Goal: Book appointment/travel/reservation

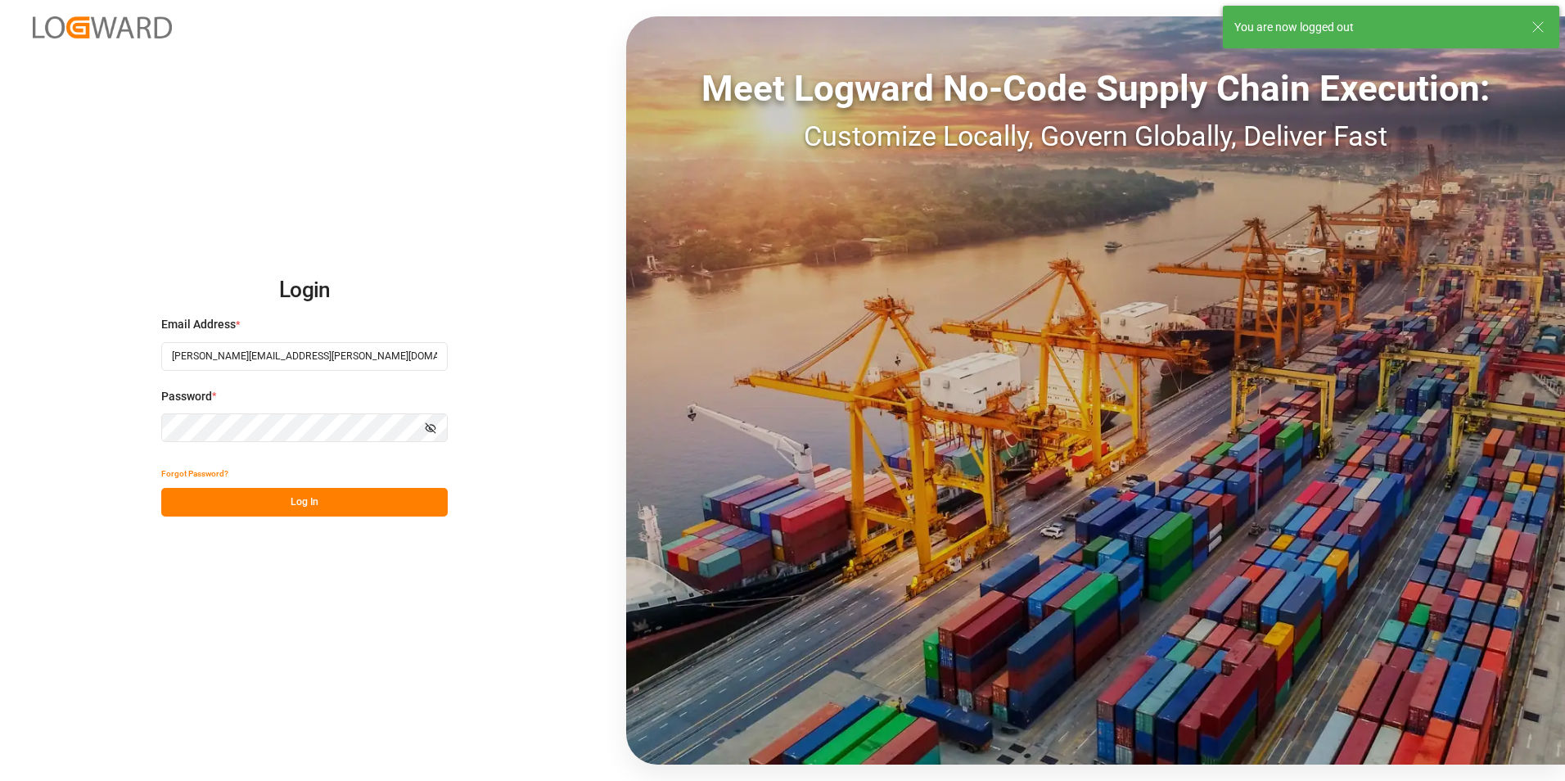
click at [328, 506] on button "Log In" at bounding box center [304, 502] width 287 height 29
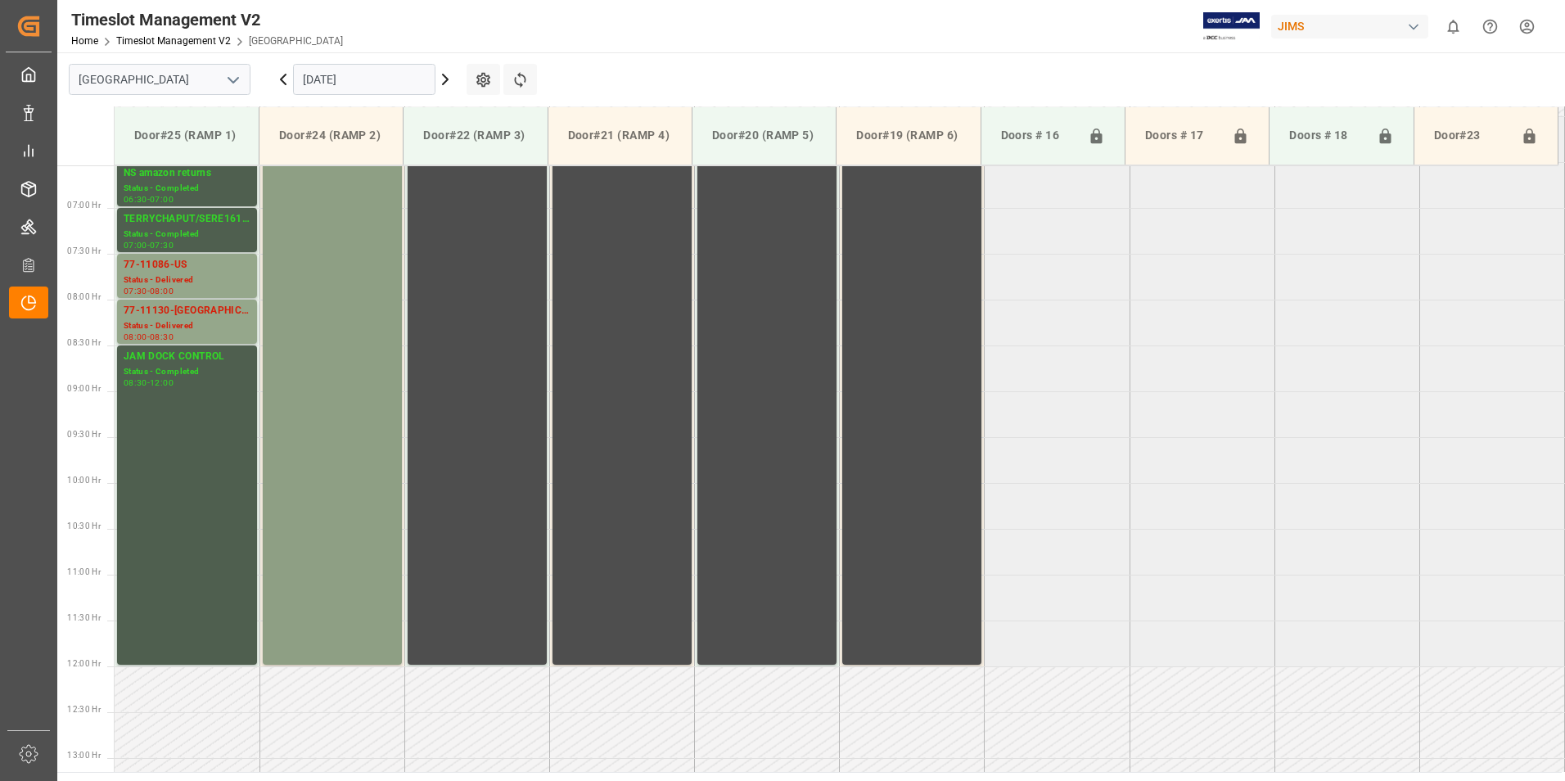
scroll to position [517, 0]
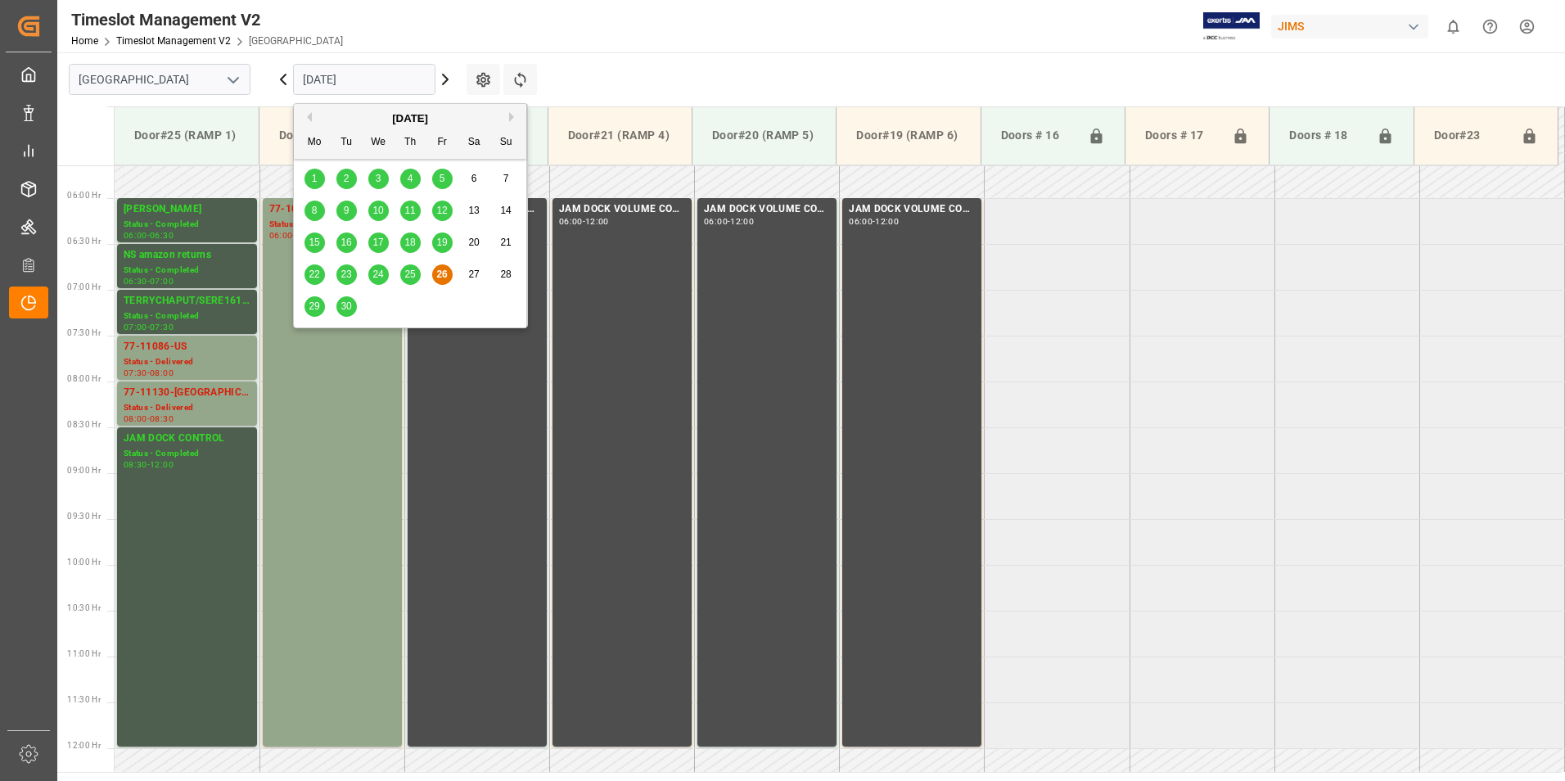
click at [320, 81] on input "[DATE]" at bounding box center [364, 79] width 142 height 31
click at [413, 275] on span "25" at bounding box center [409, 273] width 11 height 11
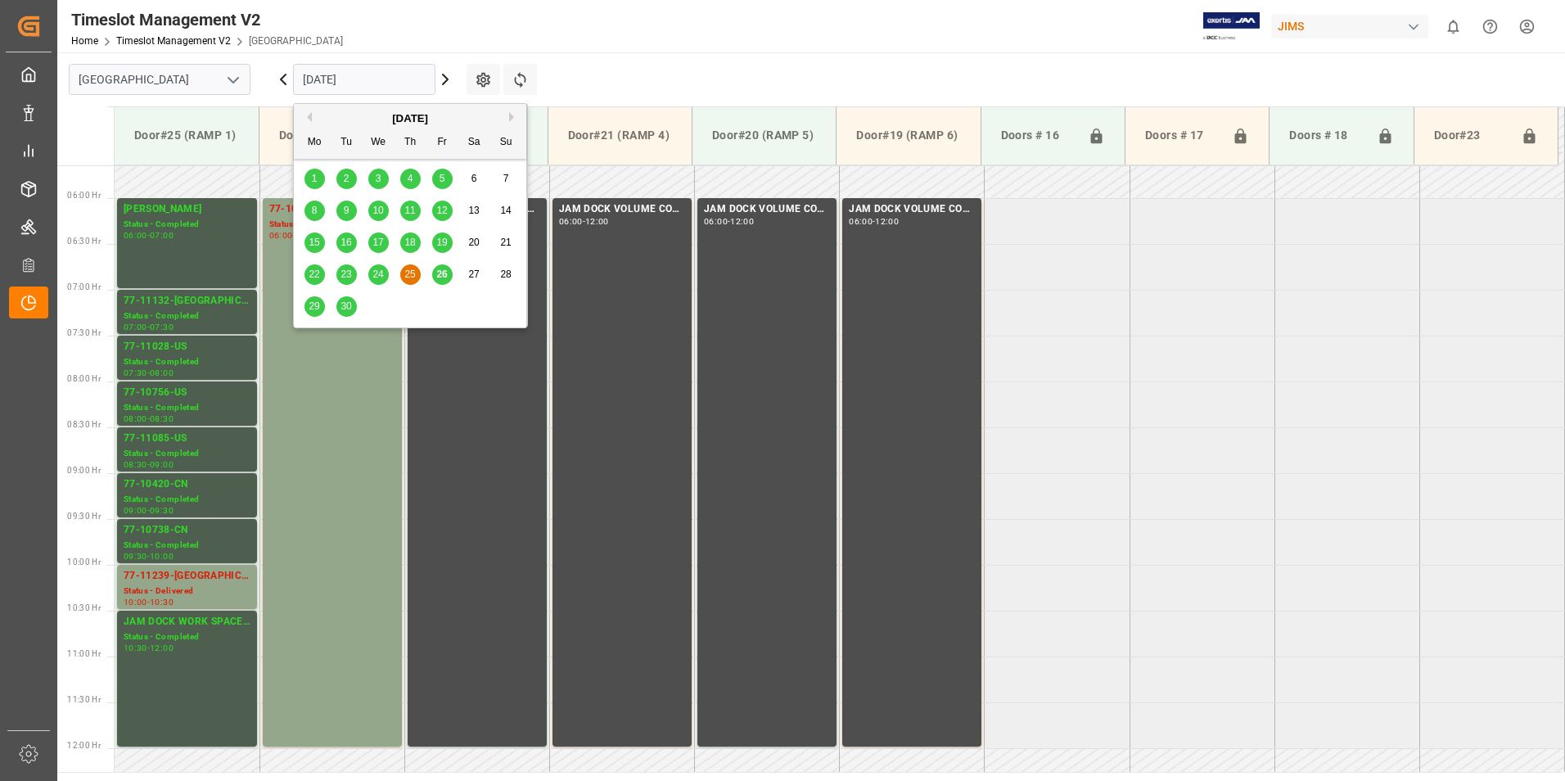
click at [327, 75] on input "[DATE]" at bounding box center [364, 79] width 142 height 31
click at [381, 271] on span "24" at bounding box center [377, 273] width 11 height 11
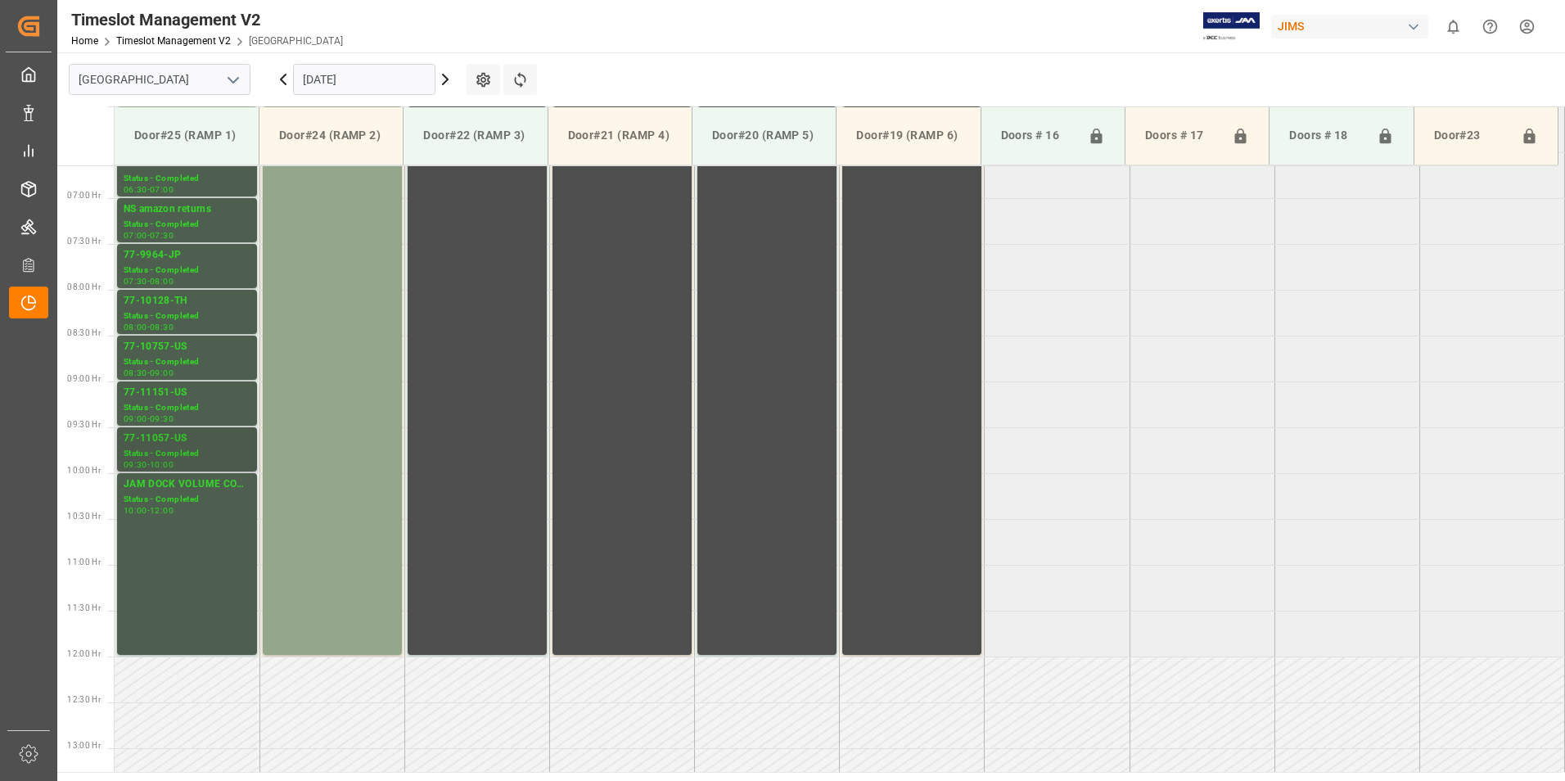
scroll to position [527, 0]
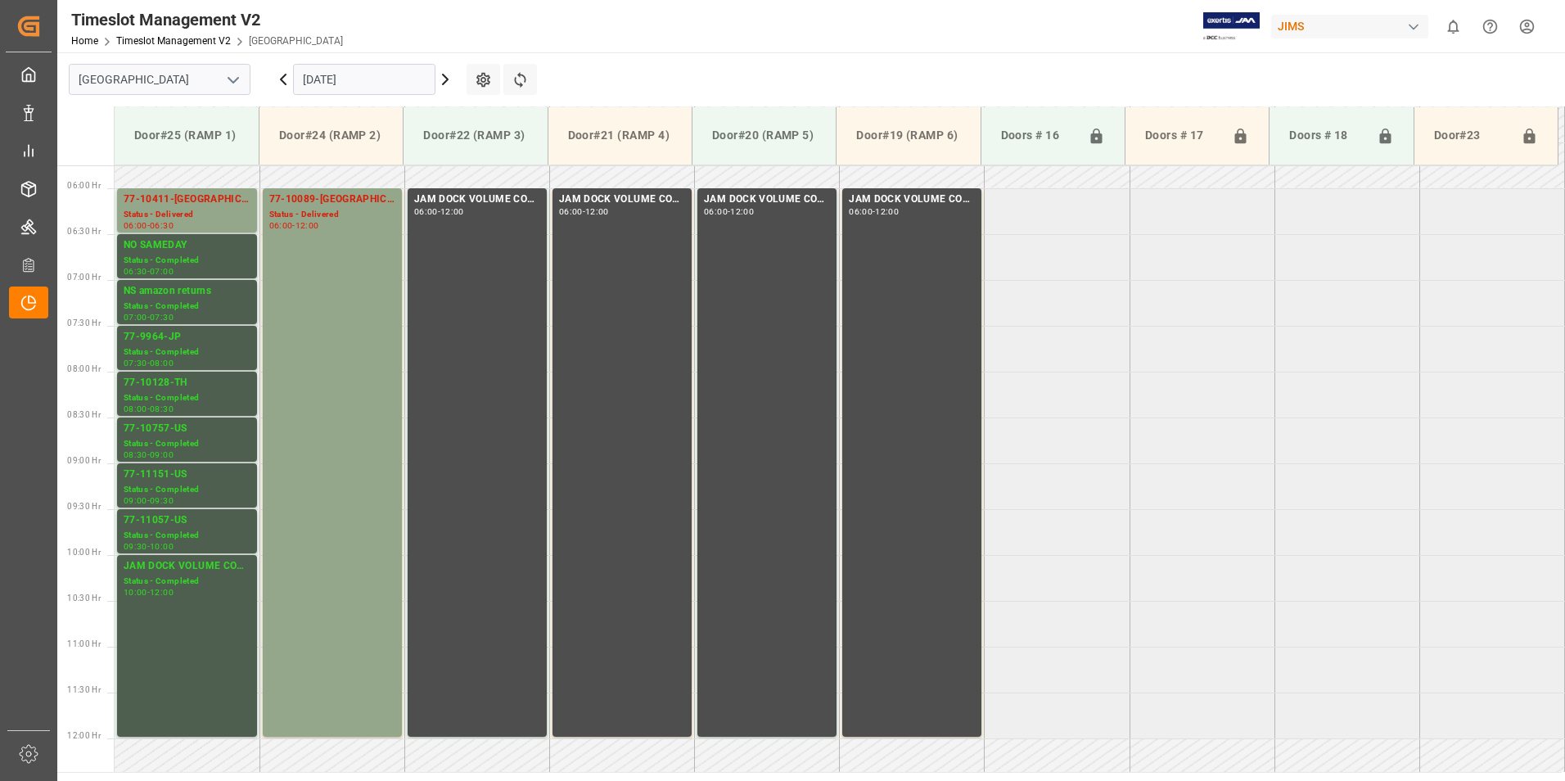
click at [357, 75] on input "[DATE]" at bounding box center [364, 79] width 142 height 31
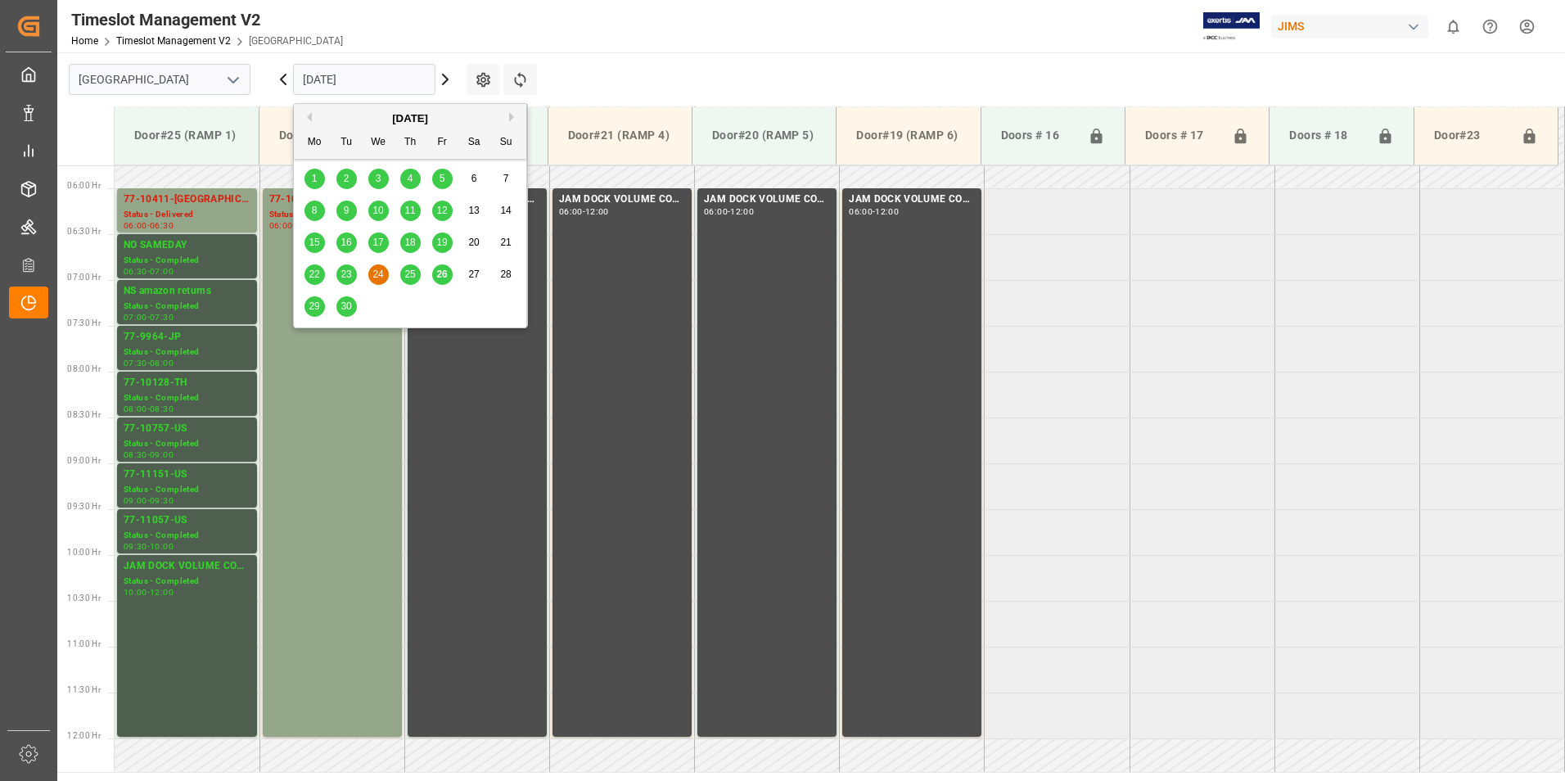
click at [418, 276] on div "25" at bounding box center [410, 275] width 20 height 20
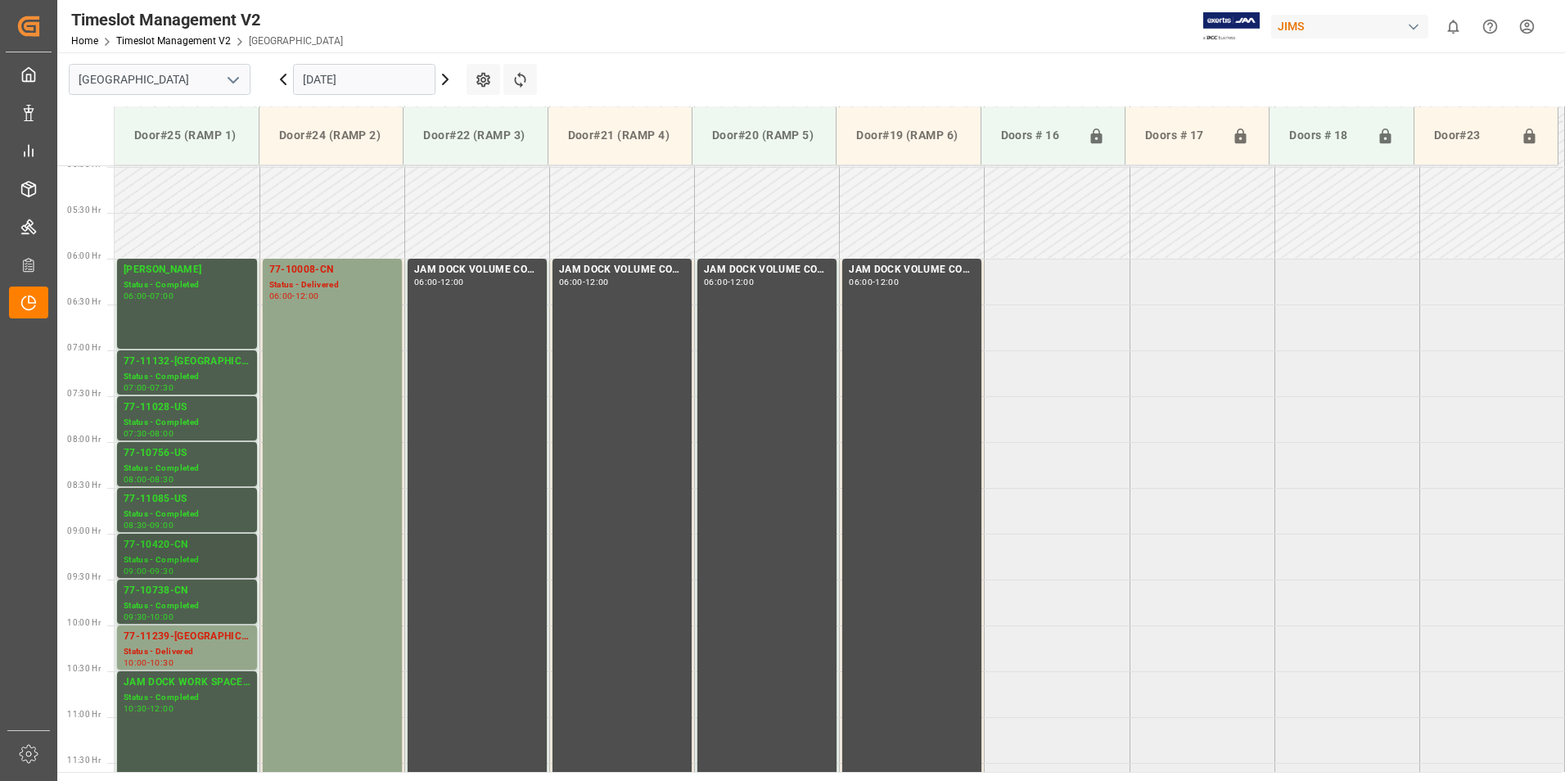
scroll to position [445, 0]
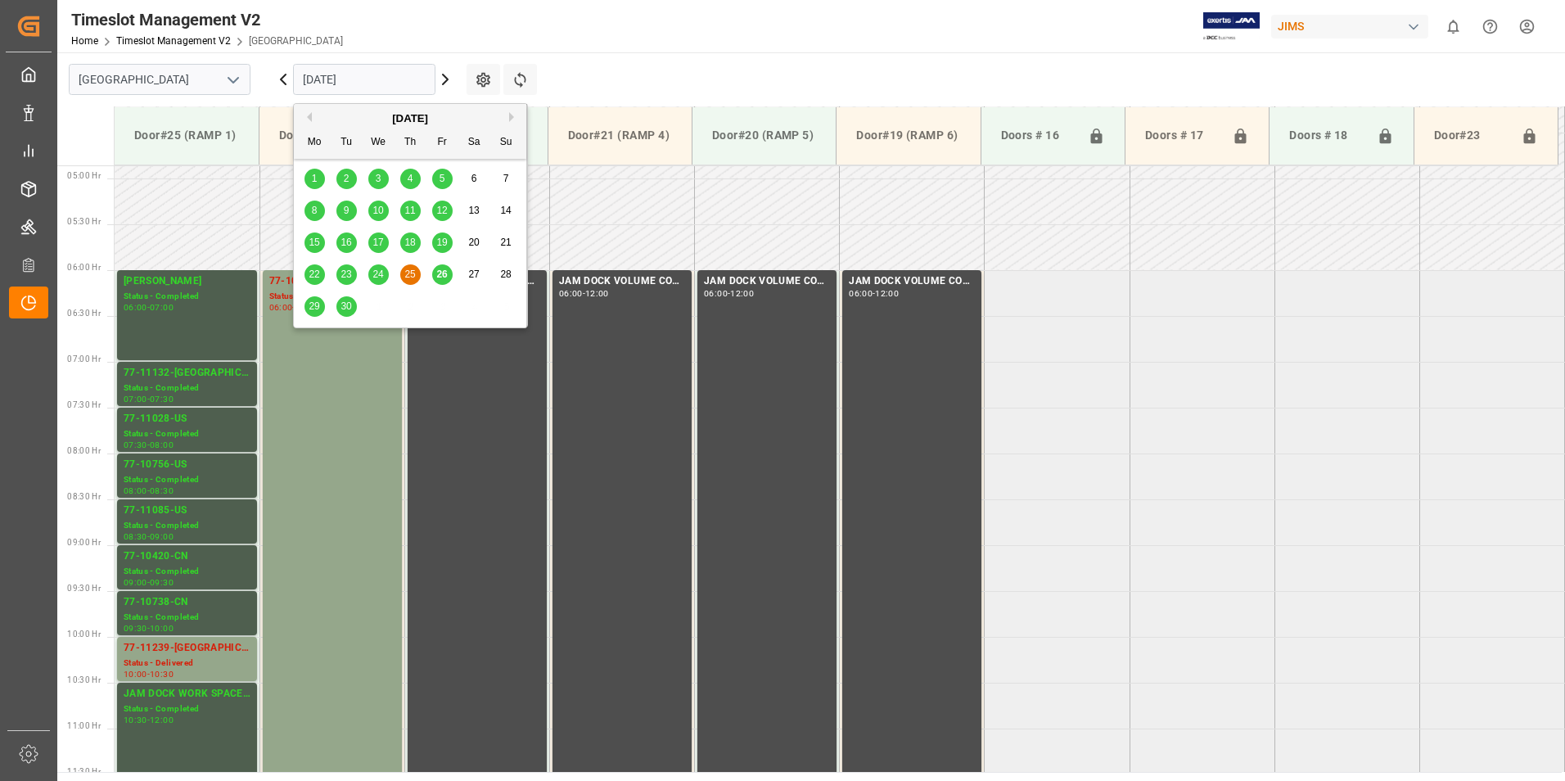
click at [318, 75] on input "[DATE]" at bounding box center [364, 79] width 142 height 31
click at [440, 274] on span "26" at bounding box center [441, 273] width 11 height 11
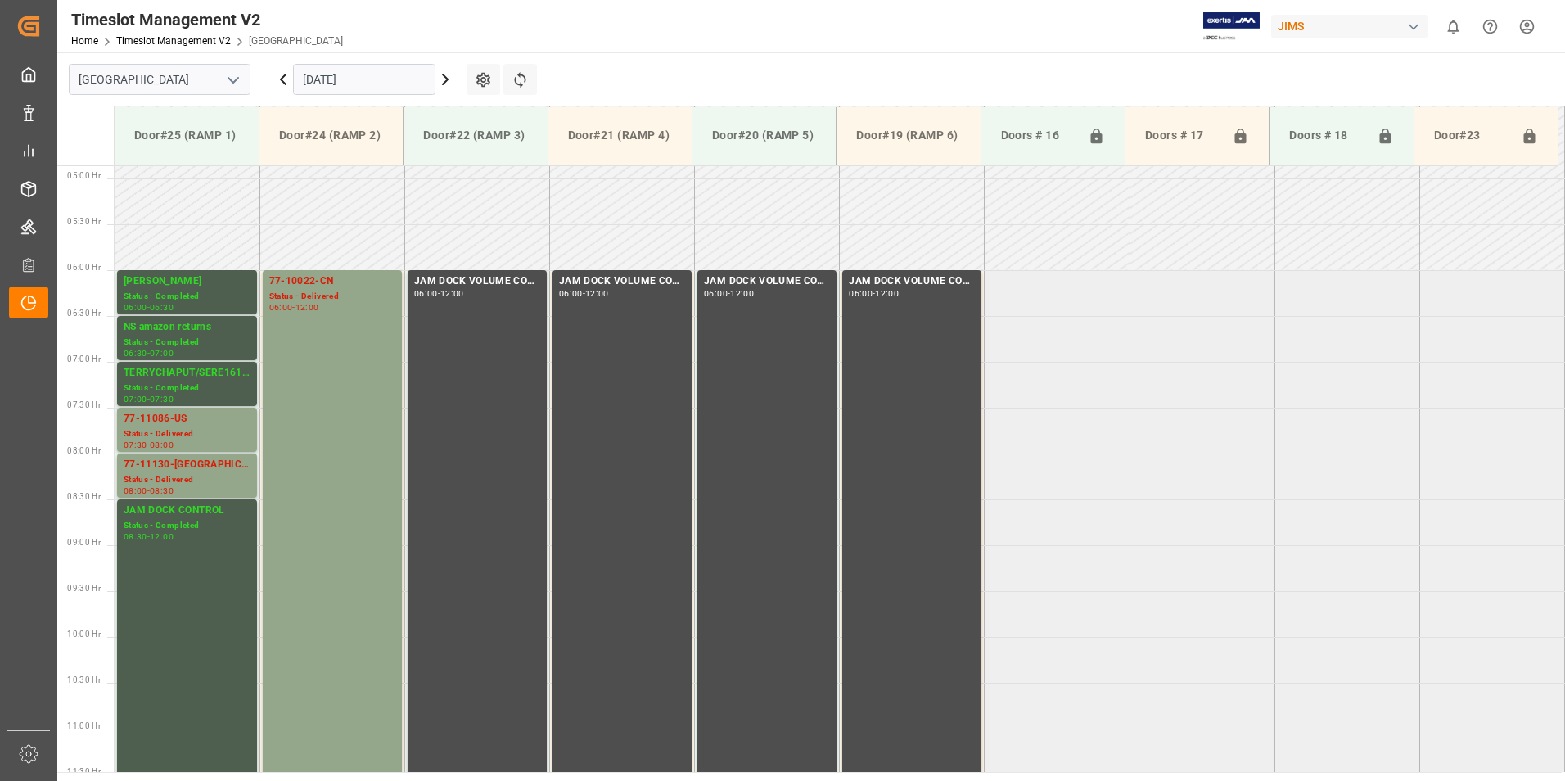
click at [372, 66] on input "[DATE]" at bounding box center [364, 79] width 142 height 31
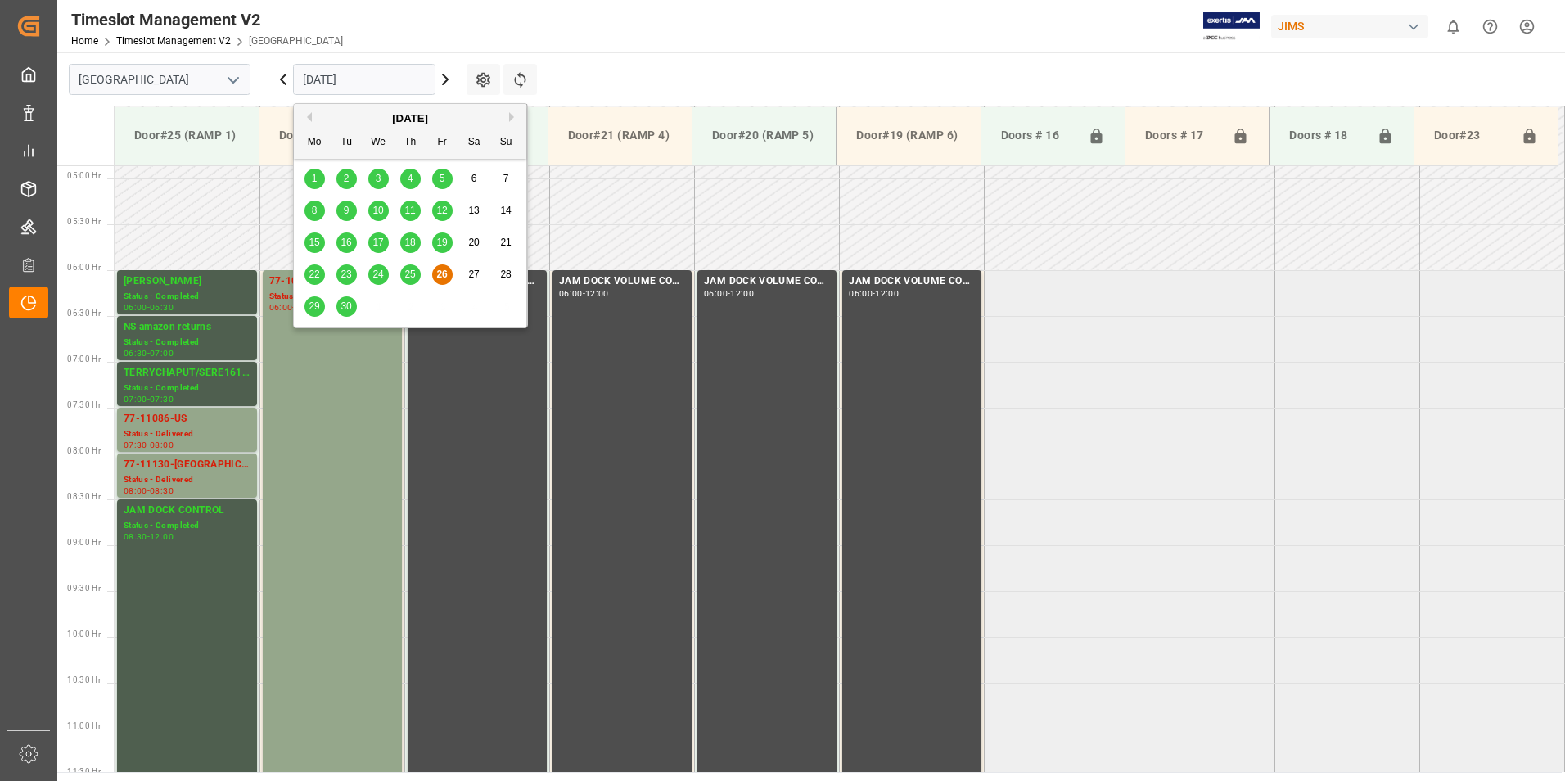
click at [309, 308] on span "29" at bounding box center [314, 305] width 11 height 11
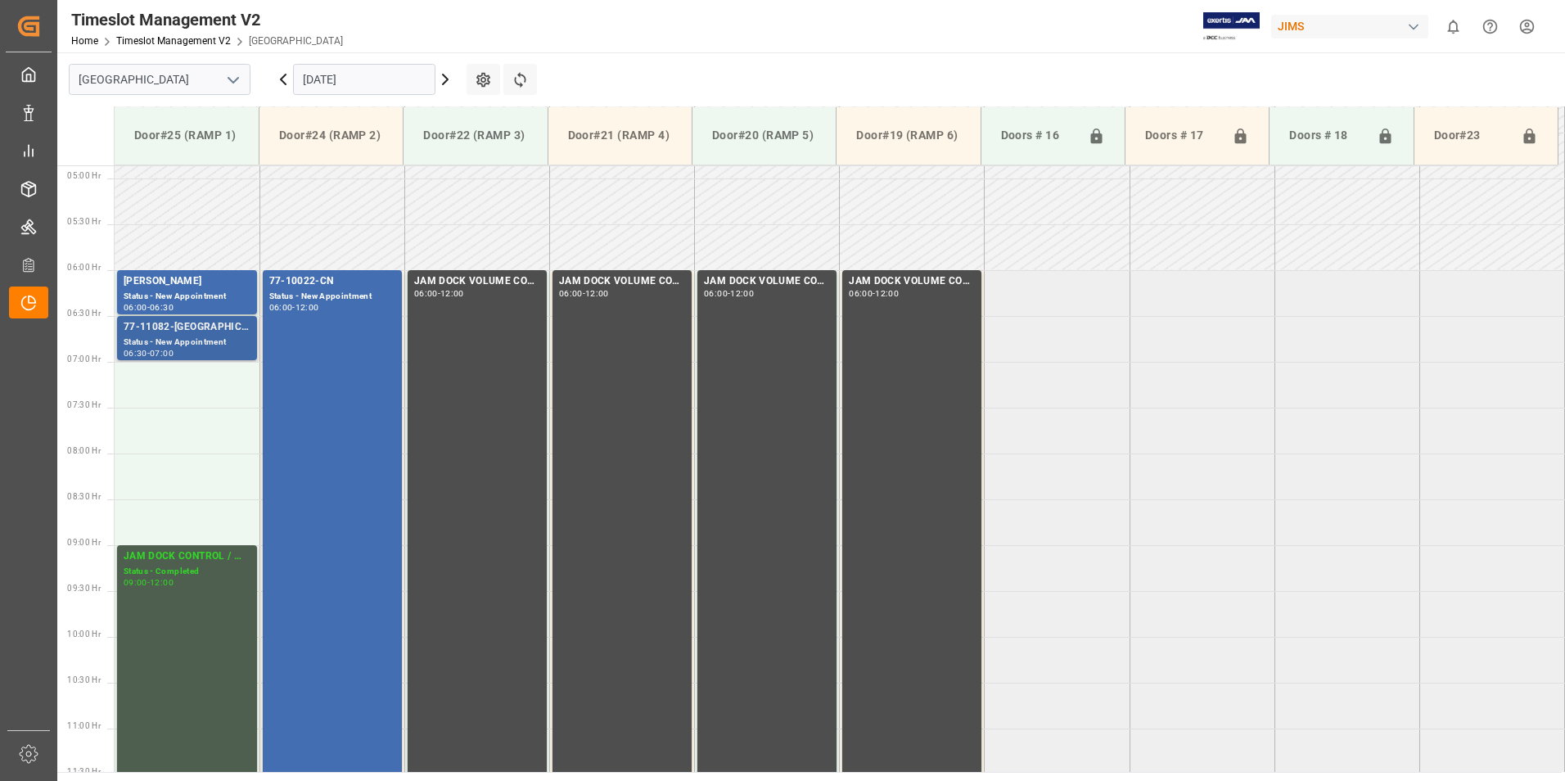
click at [182, 322] on div "77-11082-[GEOGRAPHIC_DATA]" at bounding box center [187, 327] width 127 height 16
click at [331, 277] on div "77-10022-CN" at bounding box center [332, 281] width 126 height 16
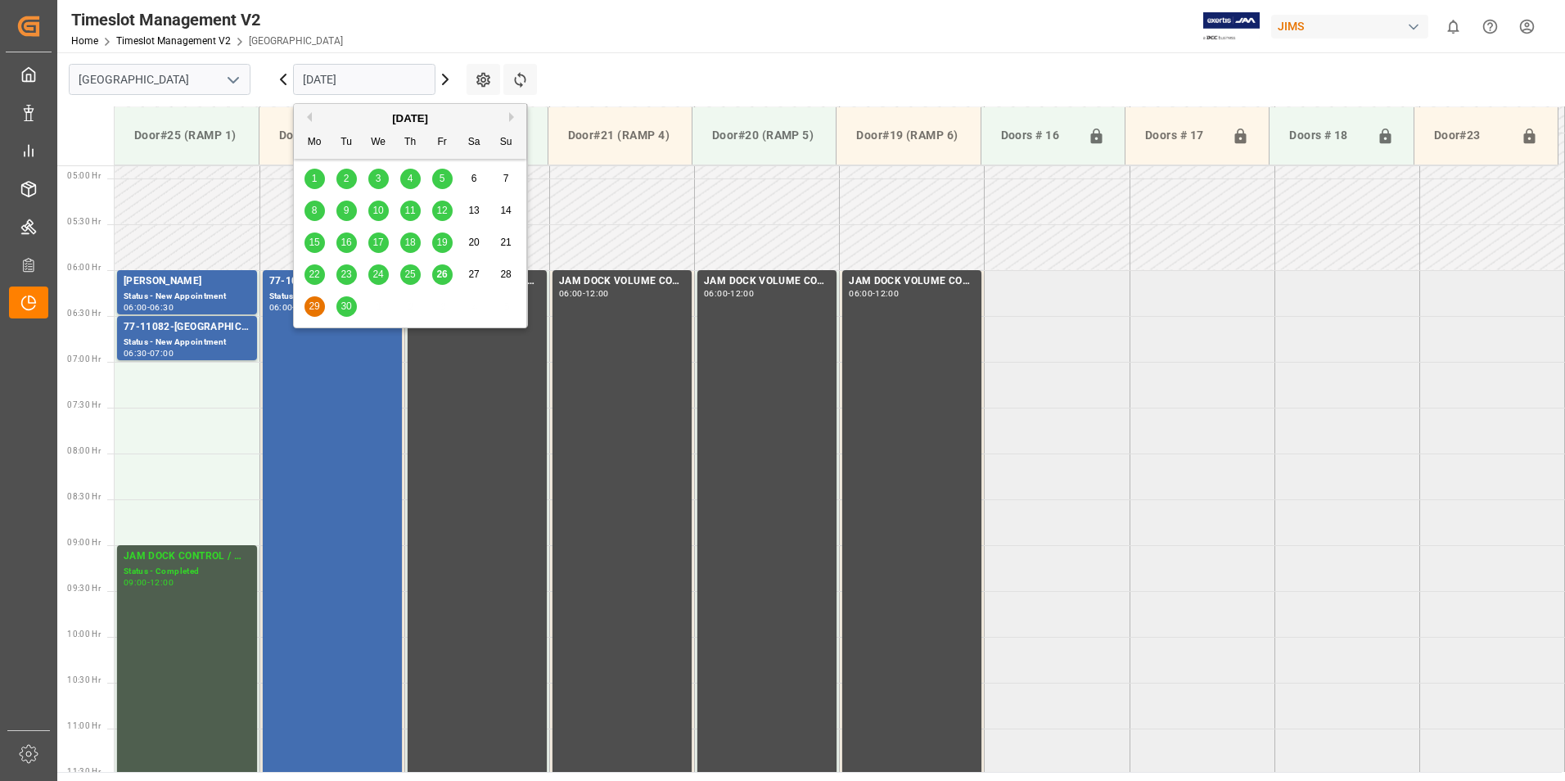
click at [334, 77] on input "[DATE]" at bounding box center [364, 79] width 142 height 31
click at [345, 302] on span "30" at bounding box center [346, 305] width 11 height 11
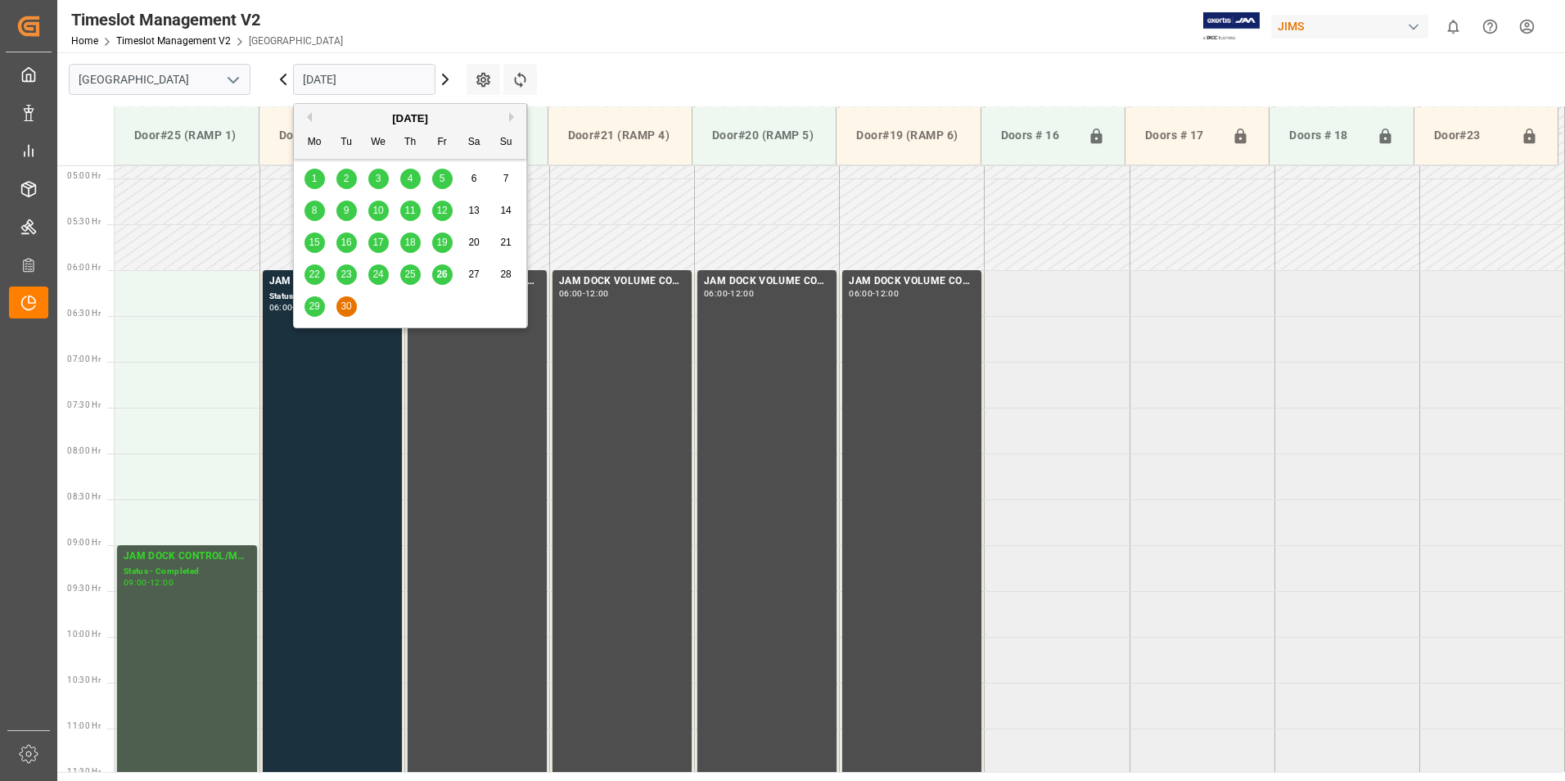
click at [341, 77] on input "[DATE]" at bounding box center [364, 79] width 142 height 31
click at [311, 118] on button "Previous Month" at bounding box center [307, 117] width 10 height 10
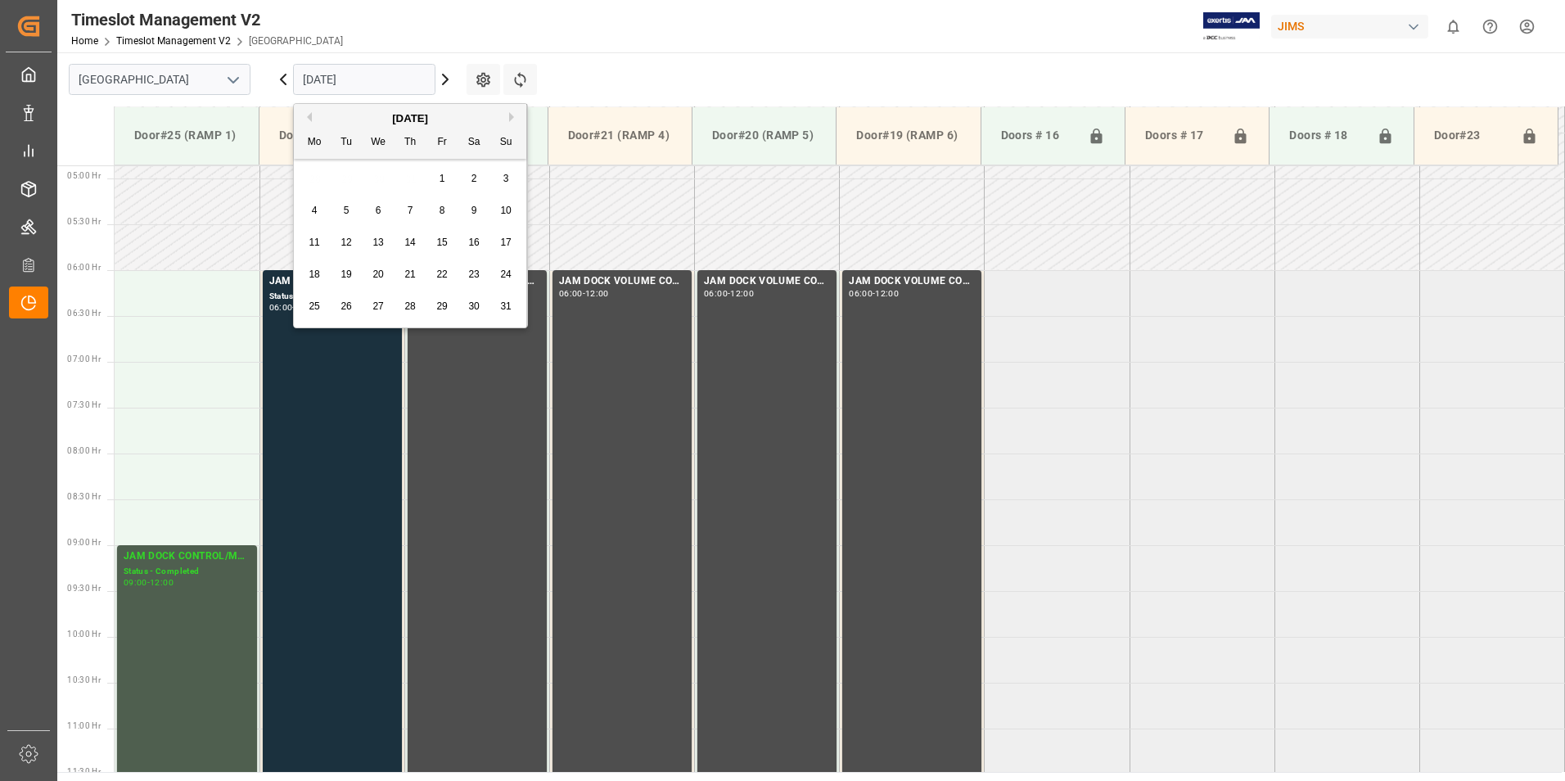
click at [311, 118] on button "Previous Month" at bounding box center [307, 117] width 10 height 10
click at [401, 305] on div "26" at bounding box center [410, 307] width 20 height 20
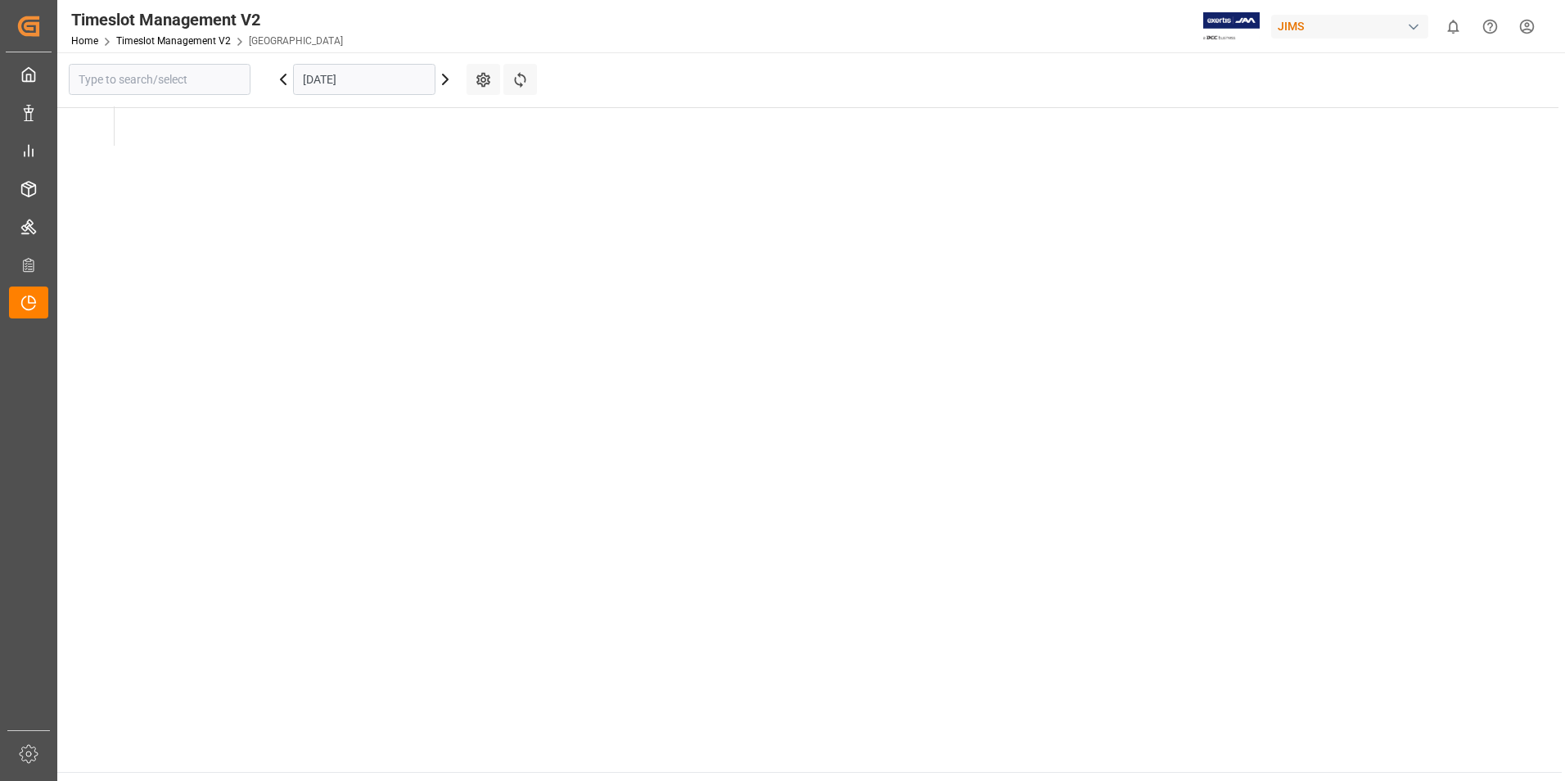
type input "[GEOGRAPHIC_DATA]"
